Goal: Information Seeking & Learning: Check status

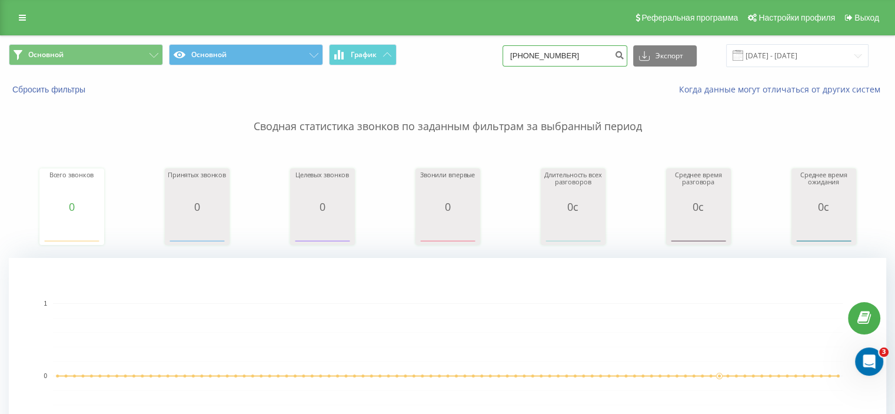
click at [579, 50] on input "[PHONE_NUMBER]" at bounding box center [565, 55] width 125 height 21
click at [586, 54] on input "[PHONE_NUMBER]" at bounding box center [565, 55] width 125 height 21
type input "+"
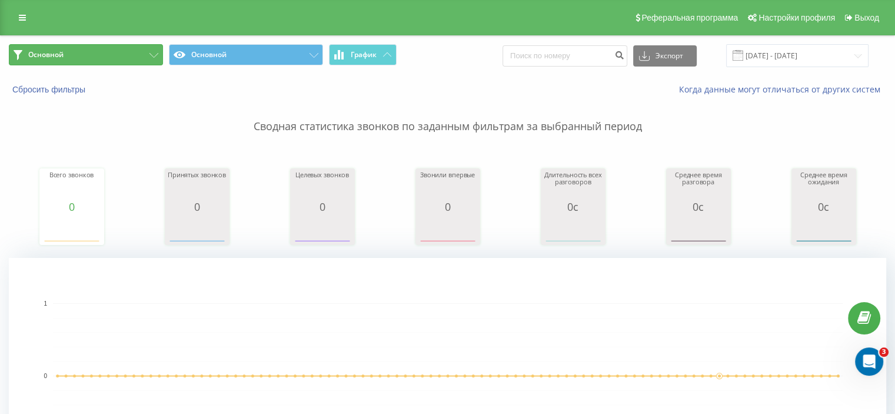
click at [78, 63] on button "Основной" at bounding box center [86, 54] width 154 height 21
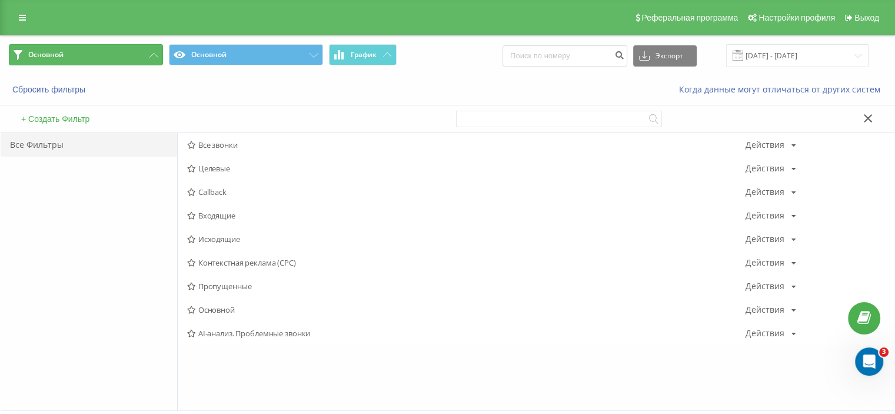
click at [87, 55] on button "Основной" at bounding box center [86, 54] width 154 height 21
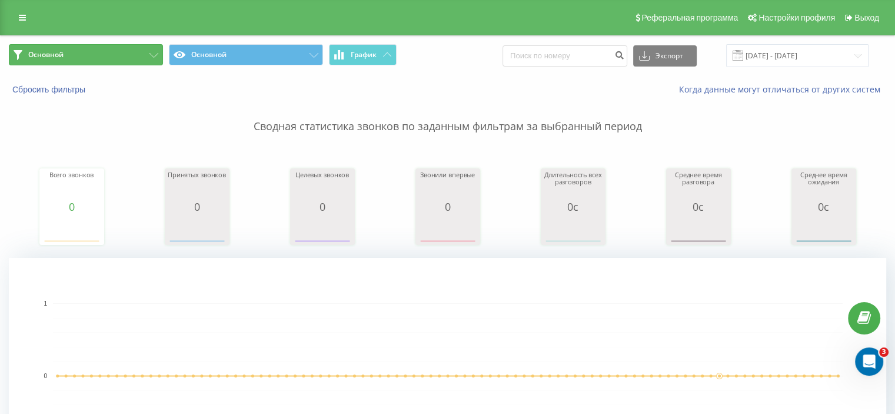
click at [117, 58] on button "Основной" at bounding box center [86, 54] width 154 height 21
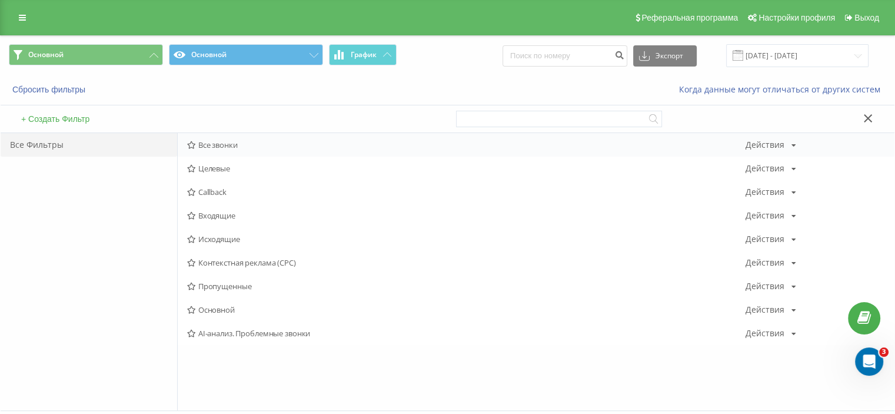
click at [231, 144] on span "Все звонки" at bounding box center [466, 145] width 559 height 8
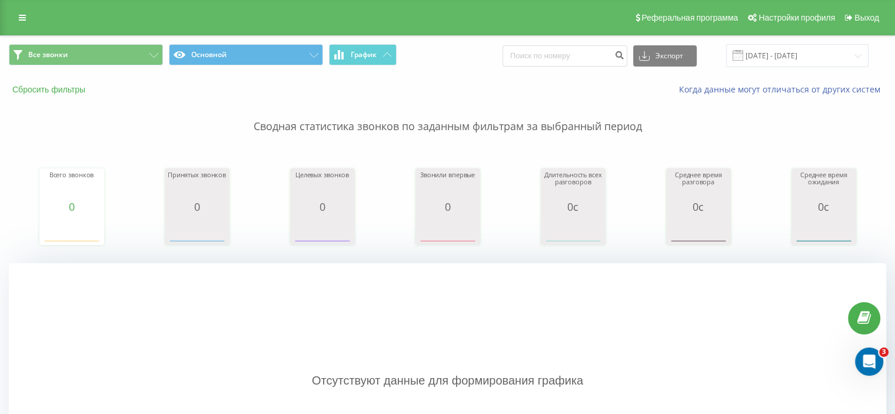
click at [46, 91] on button "Сбросить фильтры" at bounding box center [50, 89] width 82 height 11
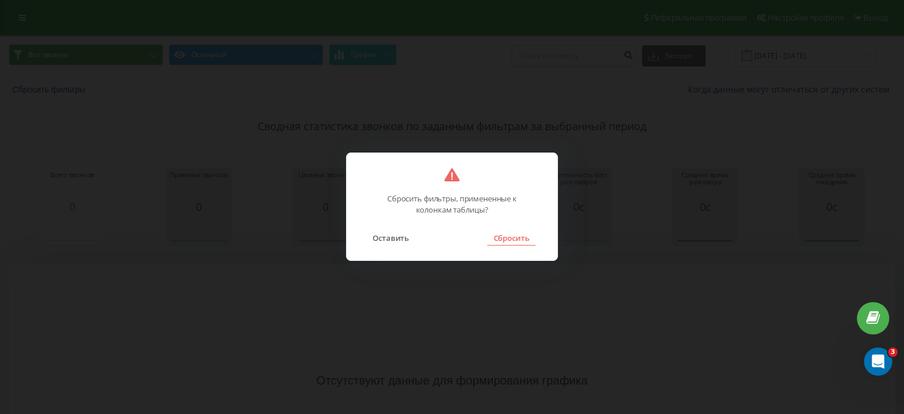
click at [503, 238] on button "Сбросить" at bounding box center [511, 237] width 48 height 15
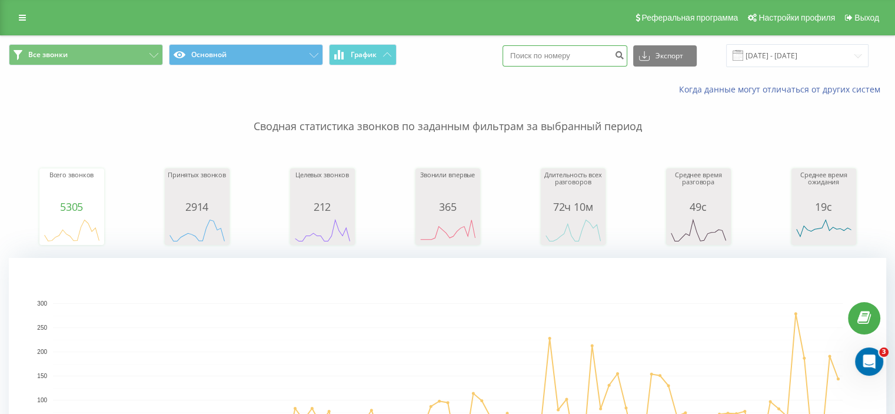
click at [560, 55] on input at bounding box center [565, 55] width 125 height 21
click at [592, 49] on input "380985988074" at bounding box center [565, 55] width 125 height 21
type input "380985988074"
click at [628, 59] on button "submit" at bounding box center [620, 55] width 16 height 21
click at [593, 59] on input "380985988074" at bounding box center [565, 55] width 125 height 21
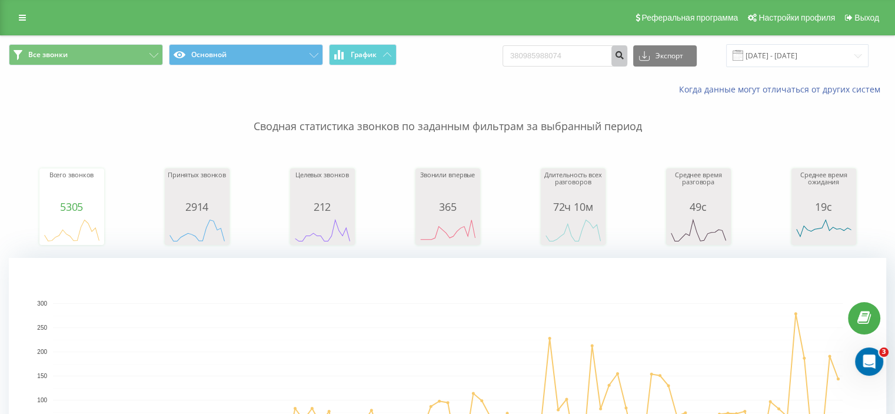
click at [625, 54] on icon "submit" at bounding box center [620, 53] width 10 height 7
click at [607, 61] on input "380985988074" at bounding box center [565, 55] width 125 height 21
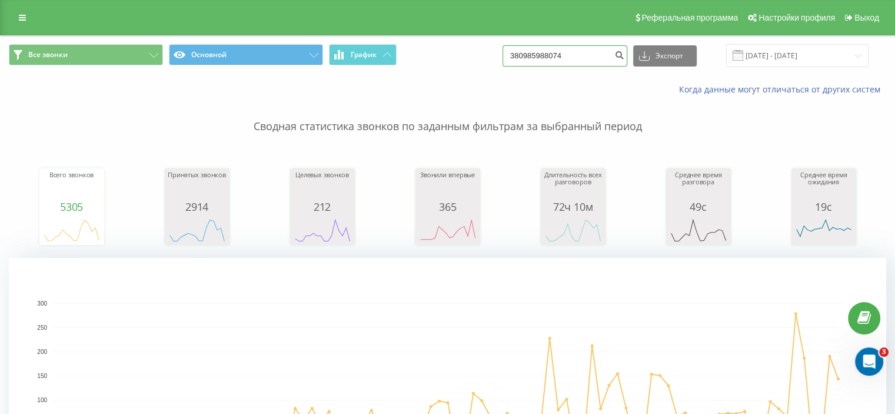
click at [607, 61] on input "380985988074" at bounding box center [565, 55] width 125 height 21
click at [591, 57] on input "380985988074" at bounding box center [565, 55] width 125 height 21
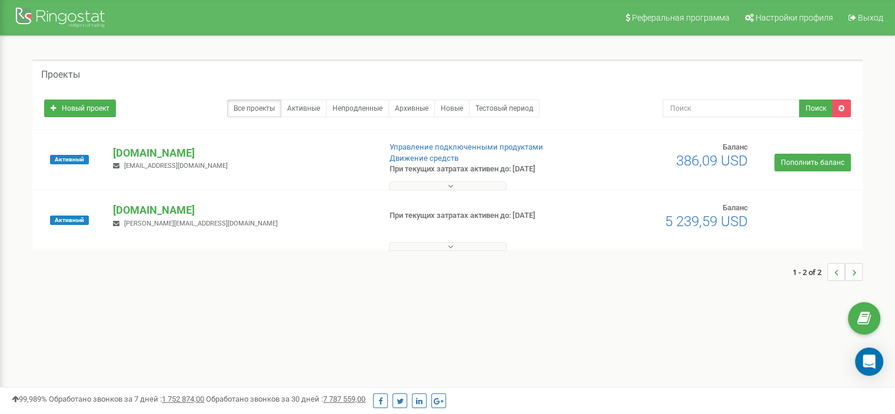
click at [160, 156] on p "[DOMAIN_NAME]" at bounding box center [241, 152] width 257 height 15
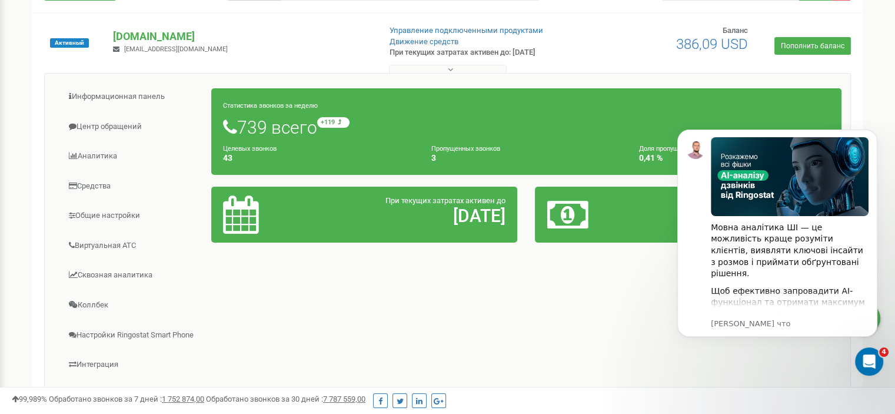
scroll to position [118, 0]
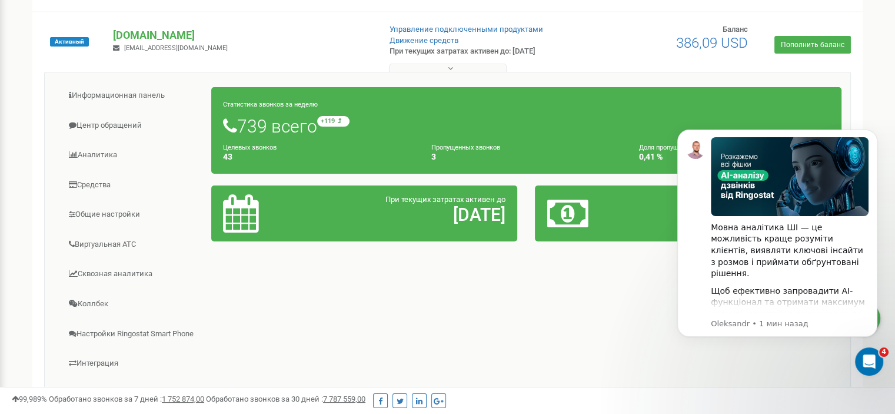
click at [873, 124] on body "Мовна аналітика ШІ — це можливість краще розуміти клієнтів, виявляти ключові ін…" at bounding box center [778, 247] width 226 height 261
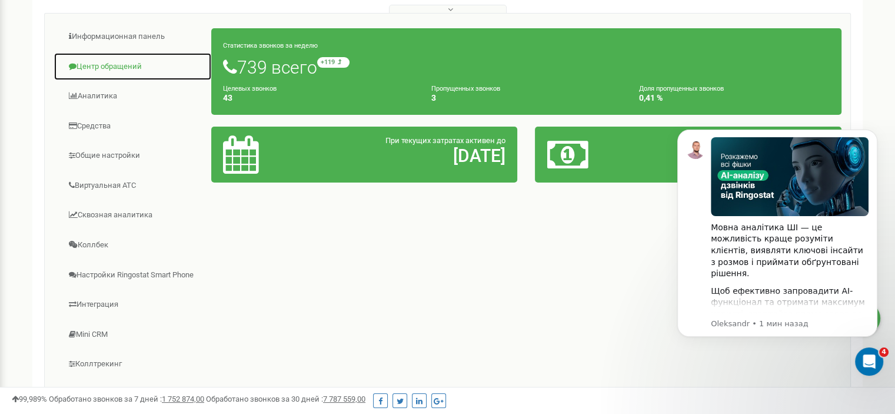
click at [110, 74] on link "Центр обращений" at bounding box center [133, 66] width 158 height 29
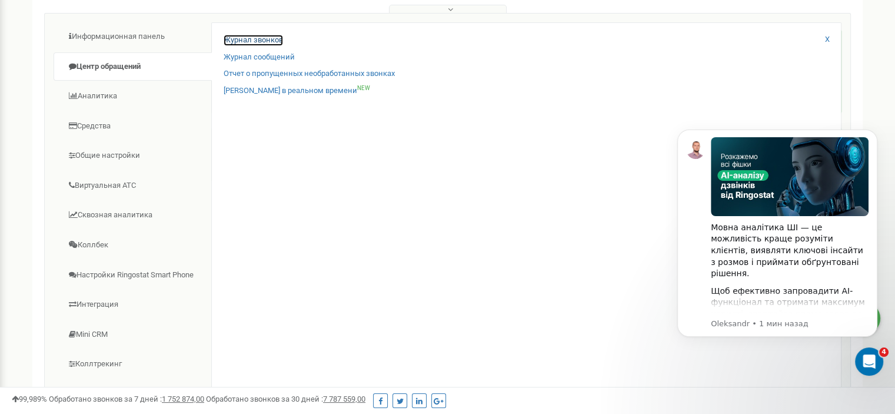
click at [274, 42] on link "Журнал звонков" at bounding box center [253, 40] width 59 height 11
click at [240, 37] on link "Журнал звонков" at bounding box center [253, 40] width 59 height 11
click at [875, 135] on icon "Dismiss notification" at bounding box center [874, 133] width 6 height 6
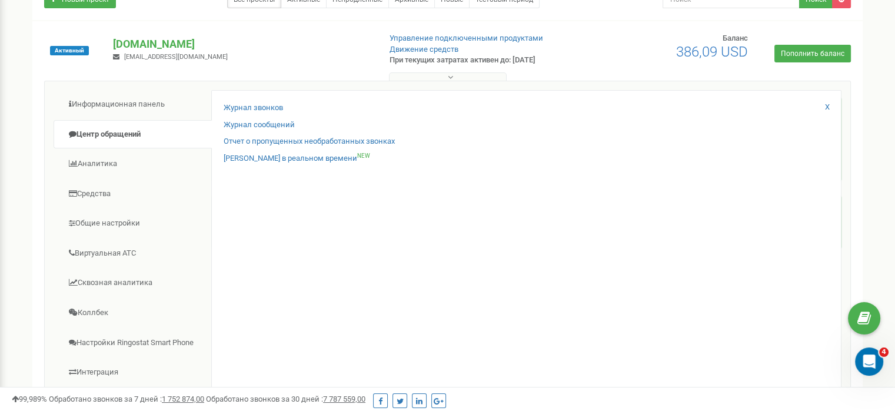
scroll to position [59, 0]
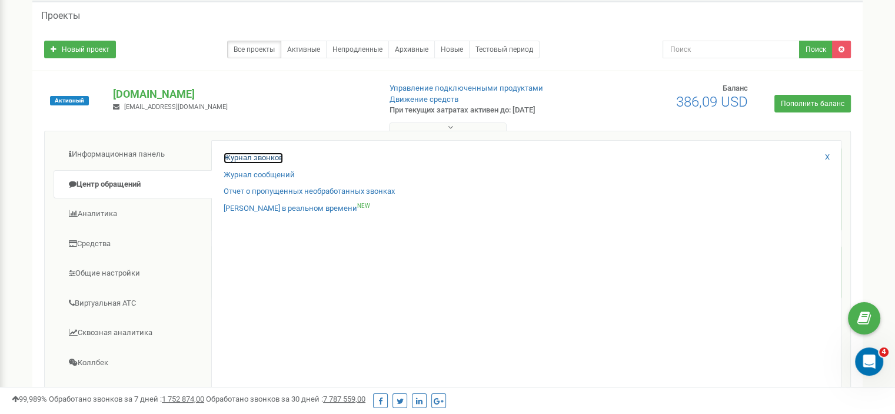
click at [237, 162] on link "Журнал звонков" at bounding box center [253, 157] width 59 height 11
click at [281, 160] on link "Журнал звонков" at bounding box center [253, 157] width 59 height 11
click at [248, 157] on link "Журнал звонков" at bounding box center [253, 157] width 59 height 11
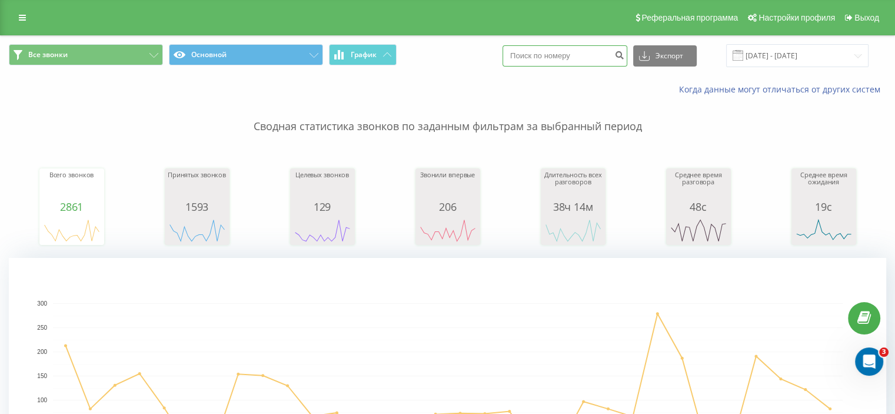
click at [568, 52] on input at bounding box center [565, 55] width 125 height 21
type input "380"
